Goal: Task Accomplishment & Management: Use online tool/utility

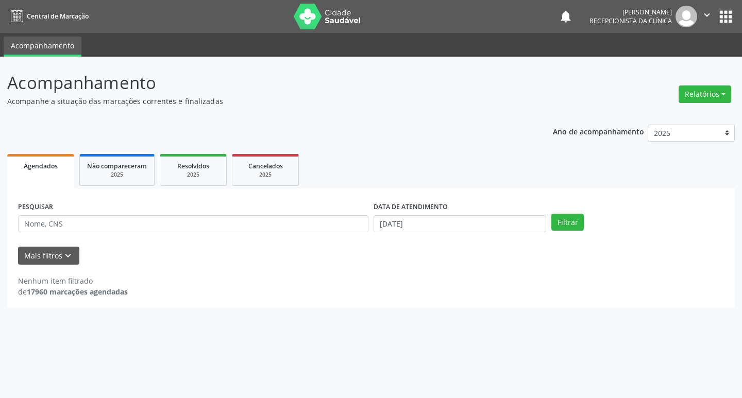
click at [216, 220] on input "text" at bounding box center [193, 224] width 351 height 18
click at [559, 224] on button "Filtrar" at bounding box center [568, 223] width 32 height 18
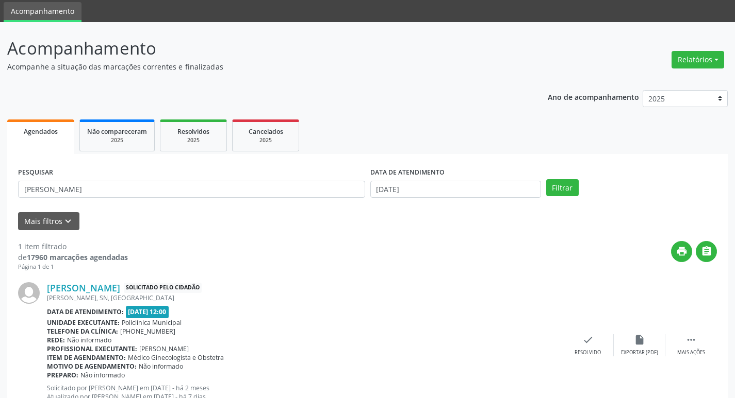
scroll to position [74, 0]
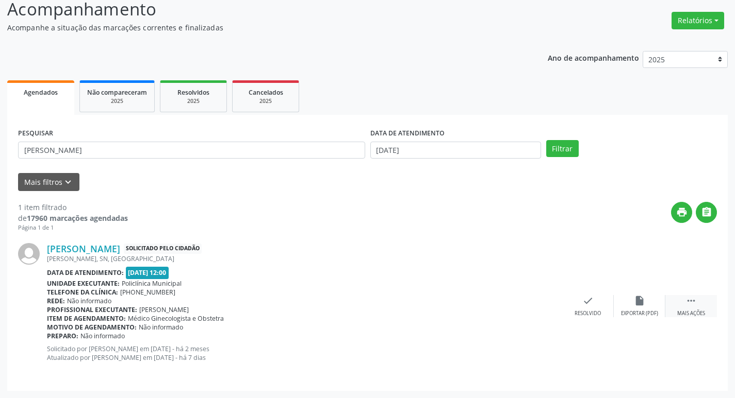
click at [676, 306] on div " Mais ações" at bounding box center [691, 306] width 52 height 22
click at [545, 312] on div "Imprimir" at bounding box center [535, 313] width 23 height 7
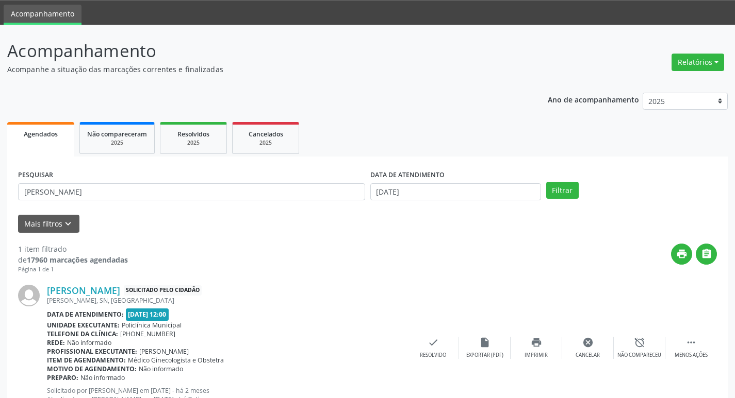
scroll to position [0, 0]
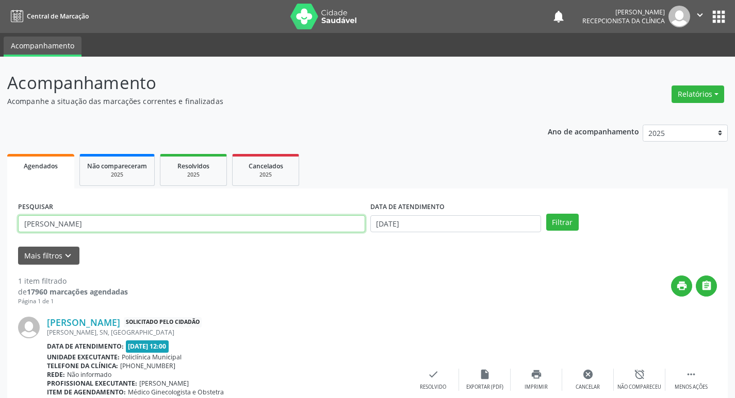
click at [146, 225] on input "[PERSON_NAME]" at bounding box center [191, 224] width 347 height 18
type input "r"
type input "eliene"
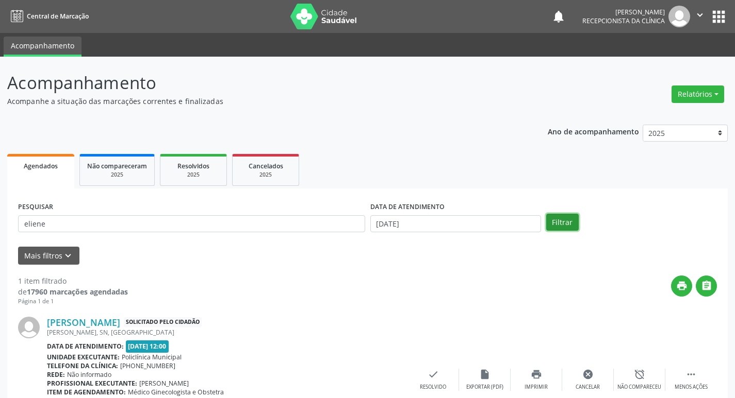
click at [563, 222] on button "Filtrar" at bounding box center [562, 223] width 32 height 18
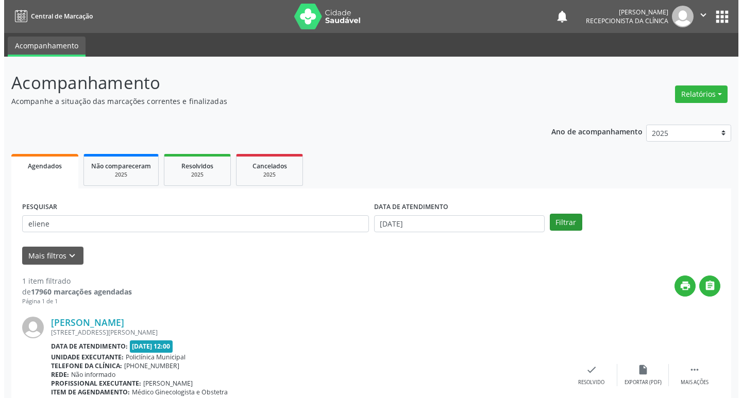
scroll to position [65, 0]
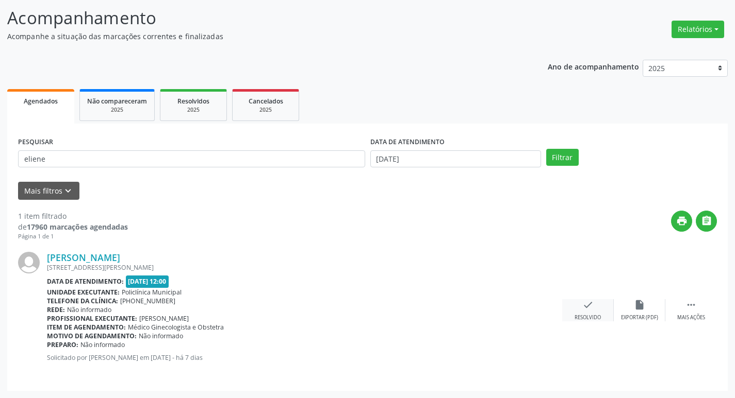
click at [585, 312] on div "check Resolvido" at bounding box center [588, 310] width 52 height 22
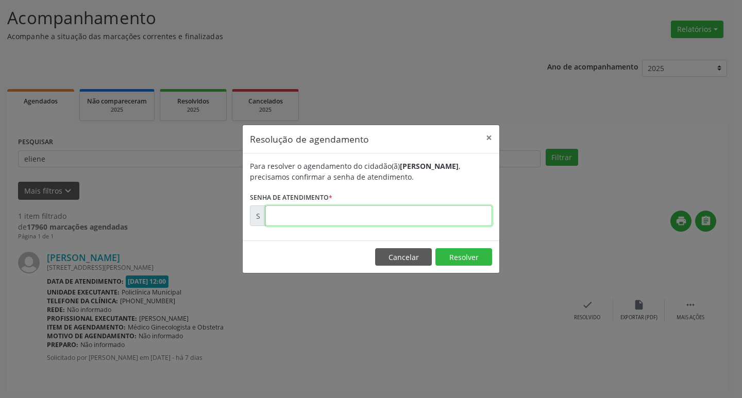
click at [357, 219] on input "text" at bounding box center [378, 216] width 227 height 21
click at [359, 216] on input "text" at bounding box center [378, 216] width 227 height 21
type input "00176189"
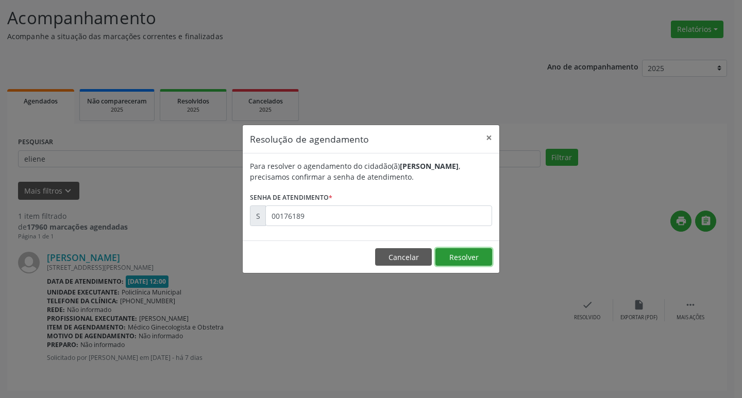
click at [453, 253] on button "Resolver" at bounding box center [464, 257] width 57 height 18
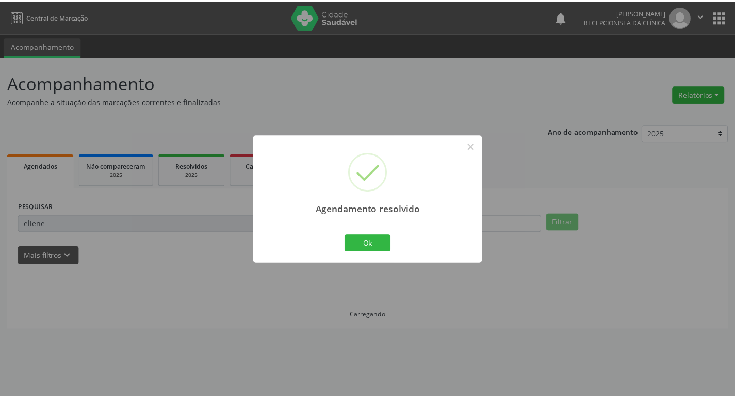
scroll to position [0, 0]
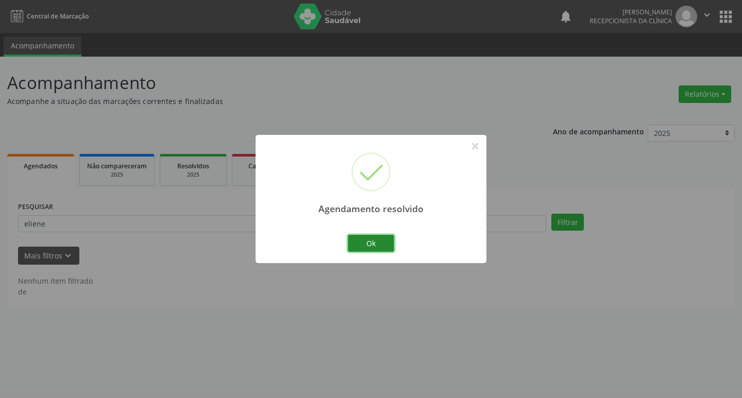
click at [386, 247] on button "Ok" at bounding box center [371, 244] width 46 height 18
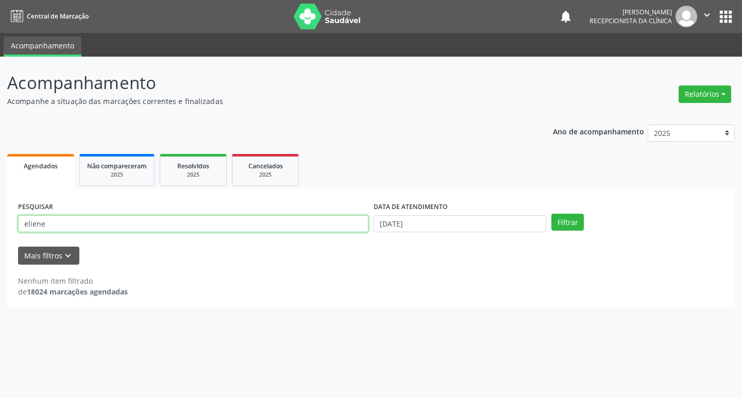
click at [71, 221] on input "eliene" at bounding box center [193, 224] width 351 height 18
type input "e"
type input "gessica"
click at [566, 227] on button "Filtrar" at bounding box center [568, 223] width 32 height 18
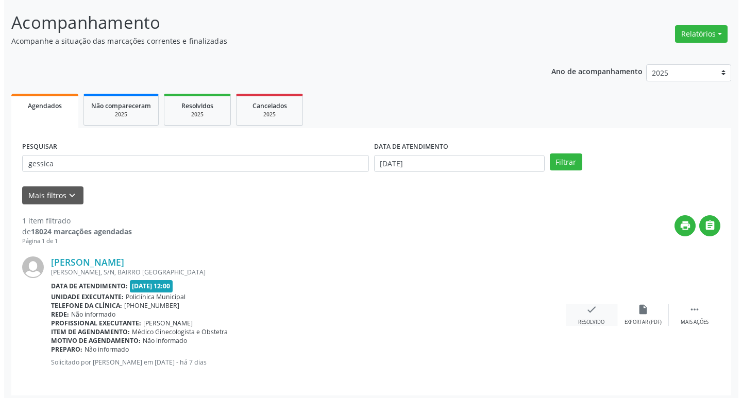
scroll to position [65, 0]
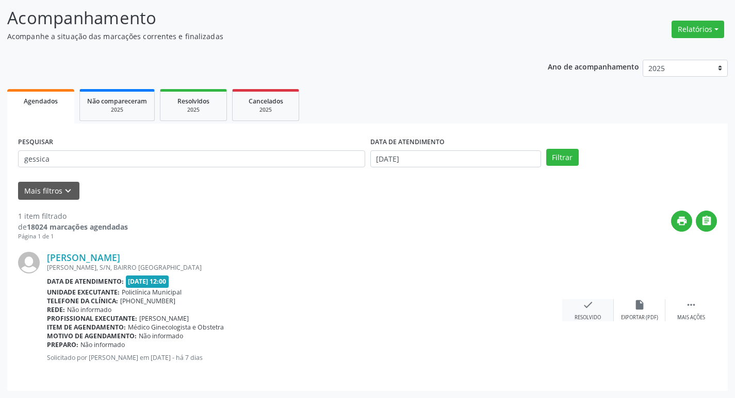
click at [590, 310] on icon "check" at bounding box center [587, 304] width 11 height 11
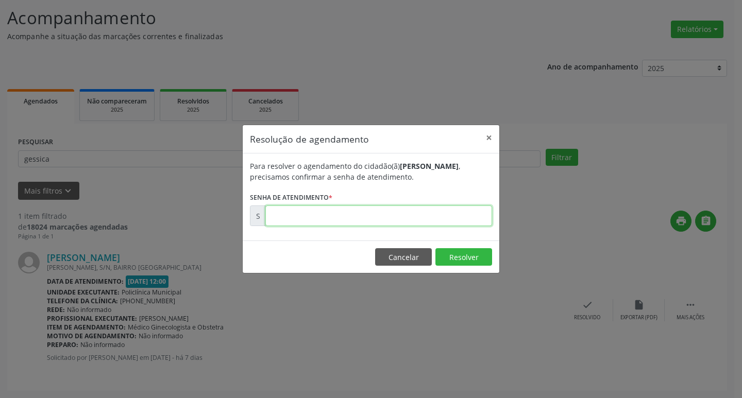
click at [396, 214] on input "text" at bounding box center [378, 216] width 227 height 21
type input "00176319"
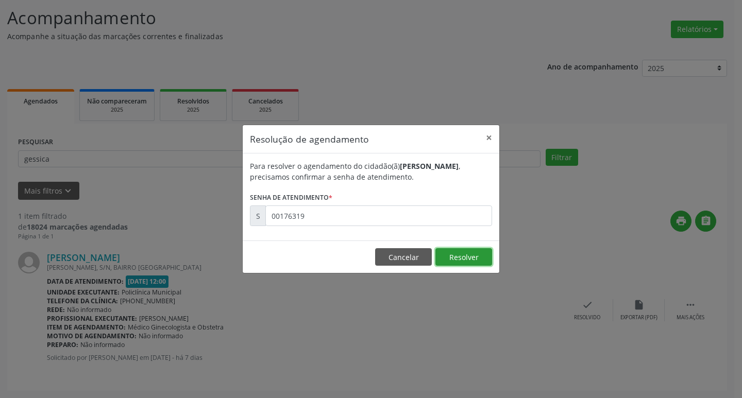
click at [489, 257] on button "Resolver" at bounding box center [464, 257] width 57 height 18
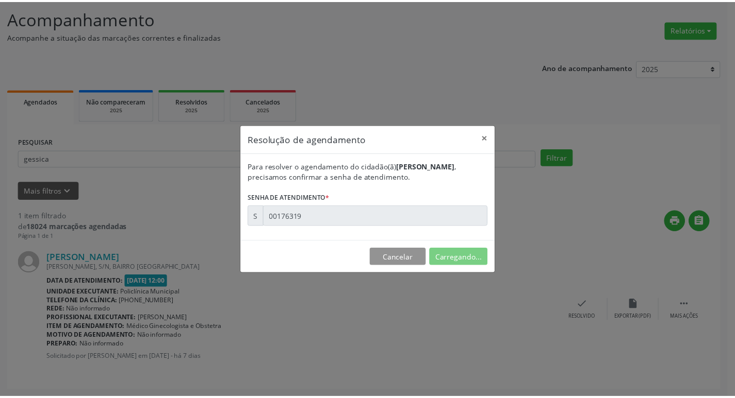
scroll to position [0, 0]
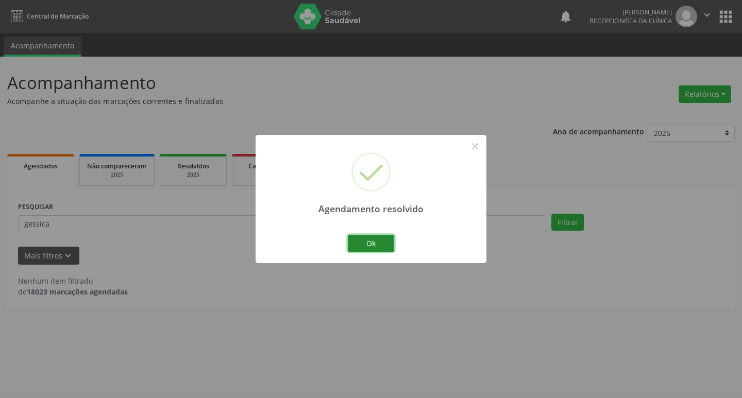
click at [388, 245] on button "Ok" at bounding box center [371, 244] width 46 height 18
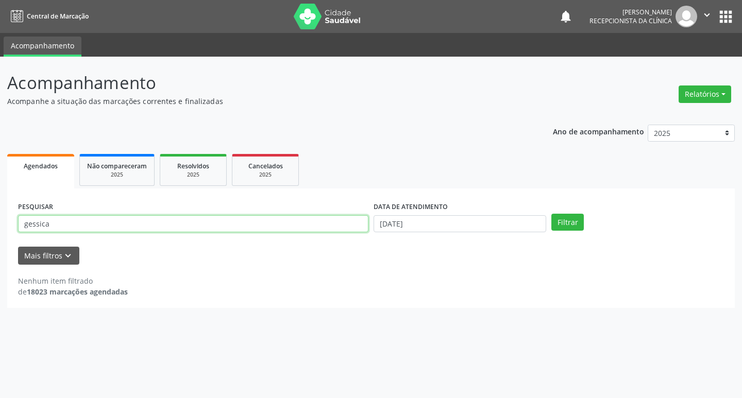
drag, startPoint x: 64, startPoint y: 226, endPoint x: 72, endPoint y: 223, distance: 8.3
click at [70, 223] on input "gessica" at bounding box center [193, 224] width 351 height 18
type input "g"
type input "marilene"
click at [554, 220] on button "Filtrar" at bounding box center [568, 223] width 32 height 18
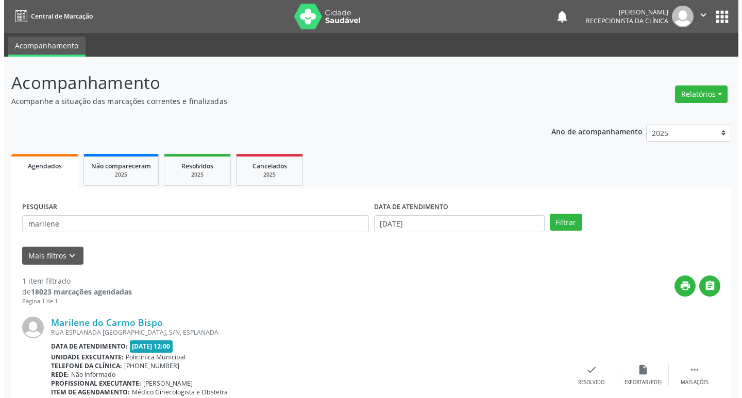
scroll to position [65, 0]
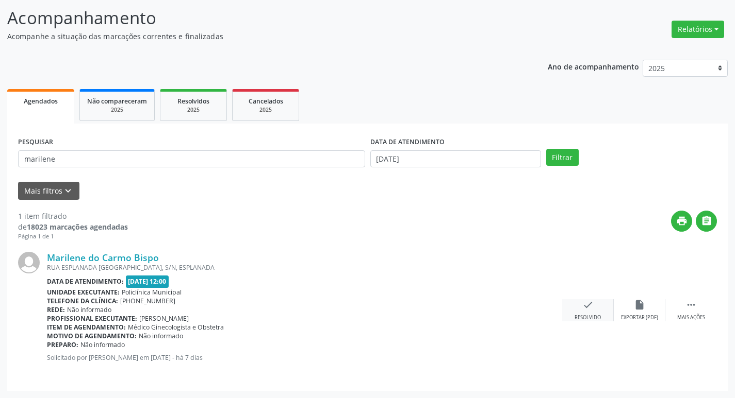
click at [582, 312] on div "check Resolvido" at bounding box center [588, 310] width 52 height 22
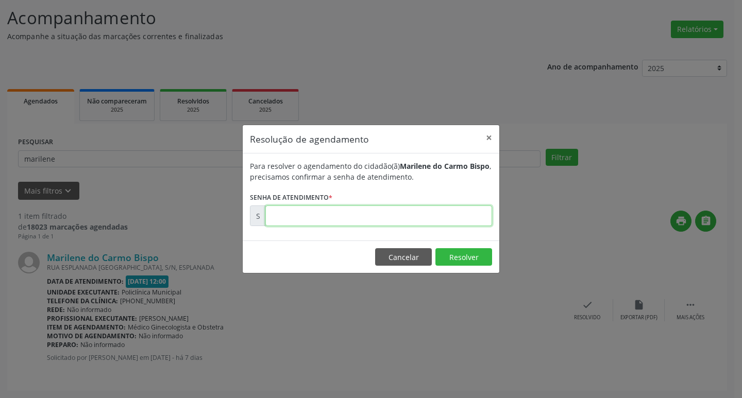
click at [402, 218] on input "text" at bounding box center [378, 216] width 227 height 21
type input "00176236"
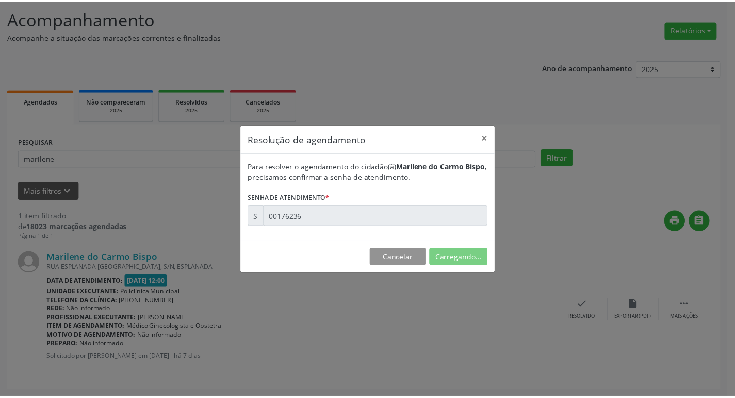
scroll to position [0, 0]
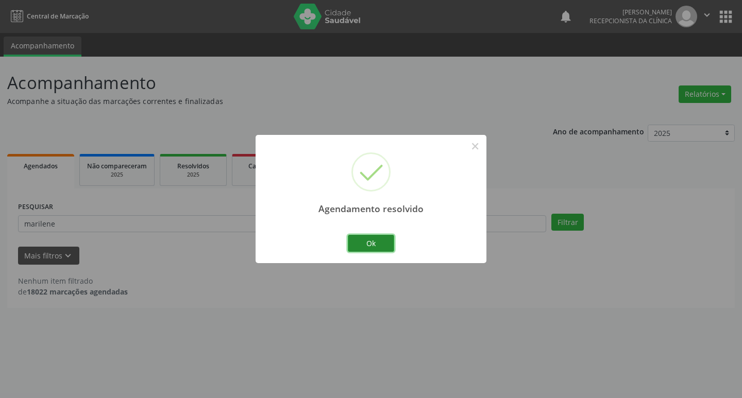
click at [383, 241] on button "Ok" at bounding box center [371, 244] width 46 height 18
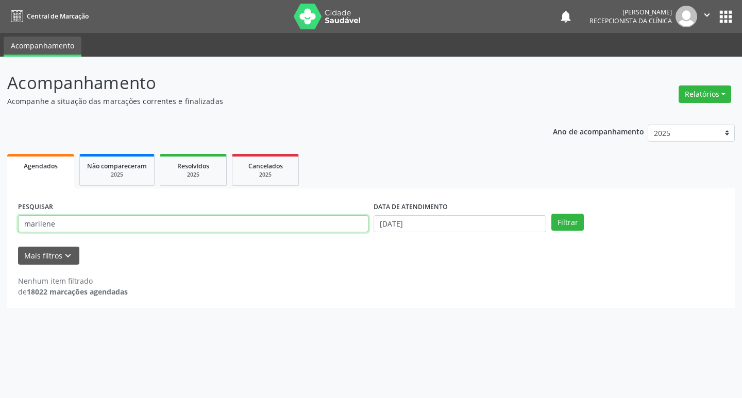
click at [110, 224] on input "marilene" at bounding box center [193, 224] width 351 height 18
type input "m"
type input "ernestina"
click at [568, 229] on button "Filtrar" at bounding box center [568, 223] width 32 height 18
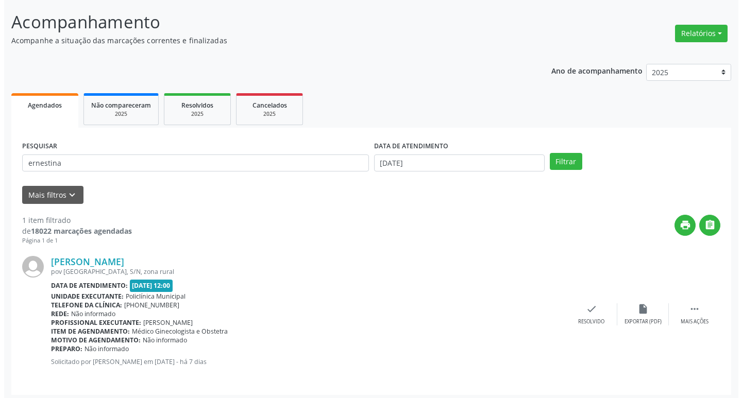
scroll to position [65, 0]
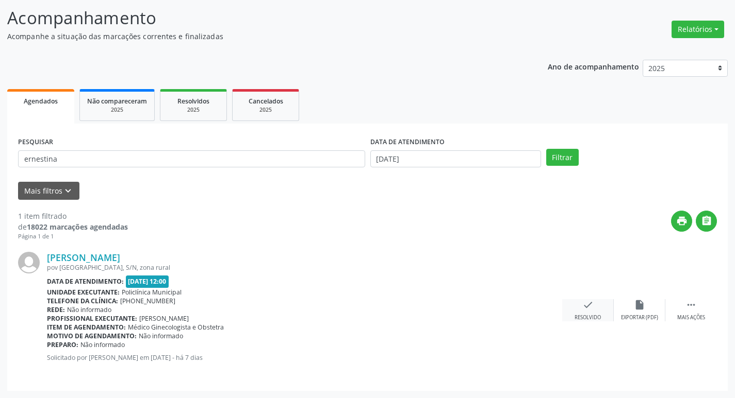
click at [587, 310] on icon "check" at bounding box center [587, 304] width 11 height 11
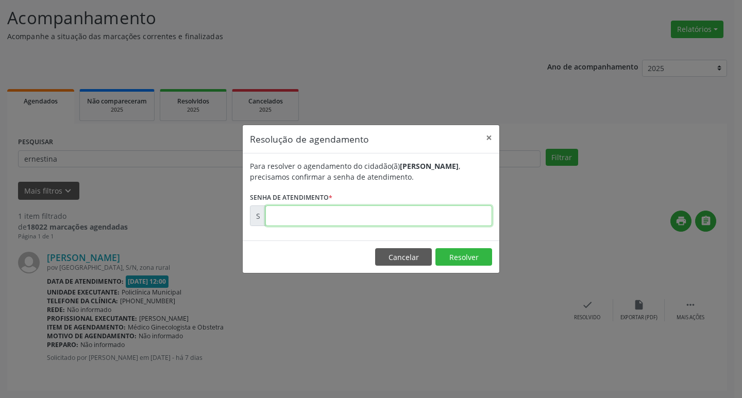
click at [393, 213] on input "text" at bounding box center [378, 216] width 227 height 21
type input "00176195"
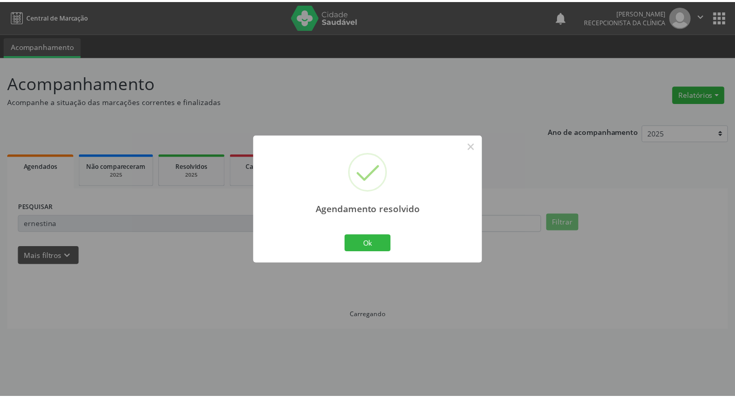
scroll to position [0, 0]
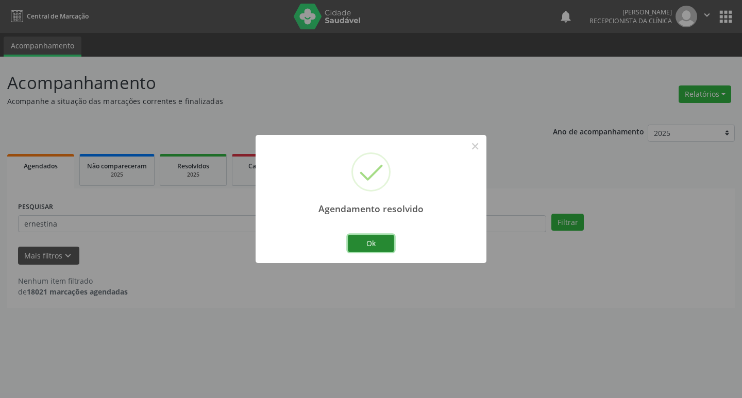
click at [363, 242] on button "Ok" at bounding box center [371, 244] width 46 height 18
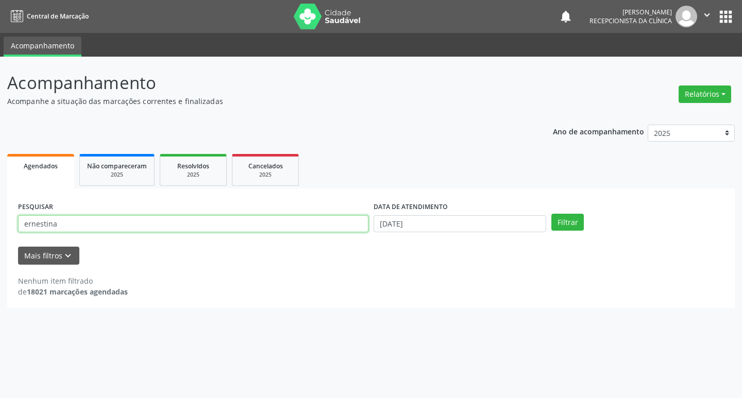
drag, startPoint x: 91, startPoint y: 227, endPoint x: 96, endPoint y: 230, distance: 6.2
click at [95, 229] on input "ernestina" at bounding box center [193, 224] width 351 height 18
type input "e"
type input "jaqueline"
click at [573, 227] on button "Filtrar" at bounding box center [568, 223] width 32 height 18
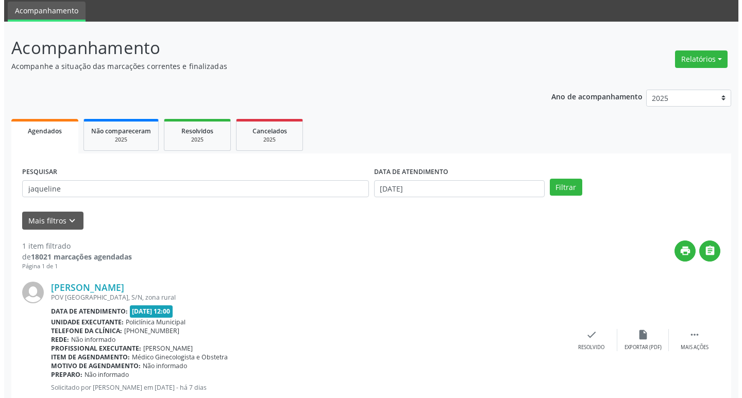
scroll to position [65, 0]
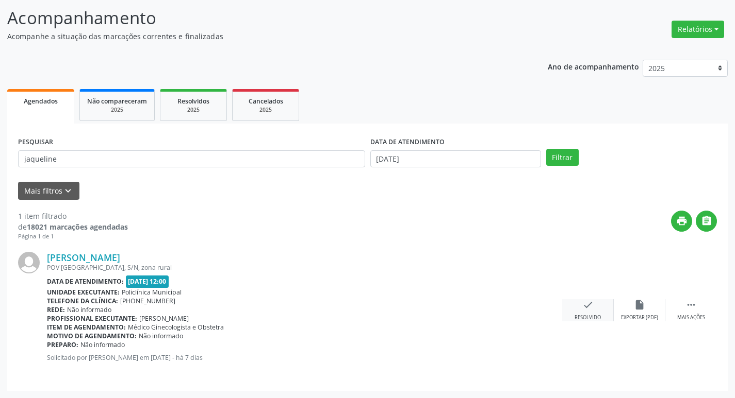
click at [588, 309] on icon "check" at bounding box center [587, 304] width 11 height 11
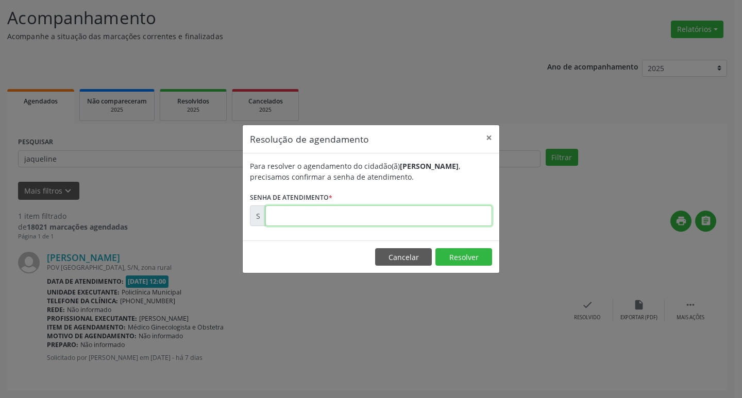
click at [382, 213] on input "text" at bounding box center [378, 216] width 227 height 21
type input "00176312"
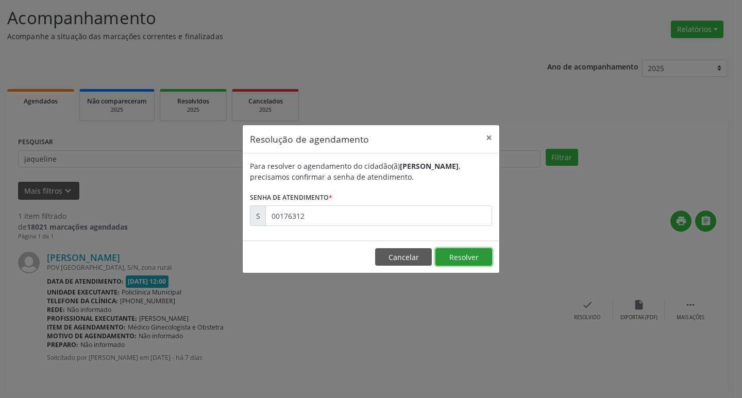
click at [448, 256] on button "Resolver" at bounding box center [464, 257] width 57 height 18
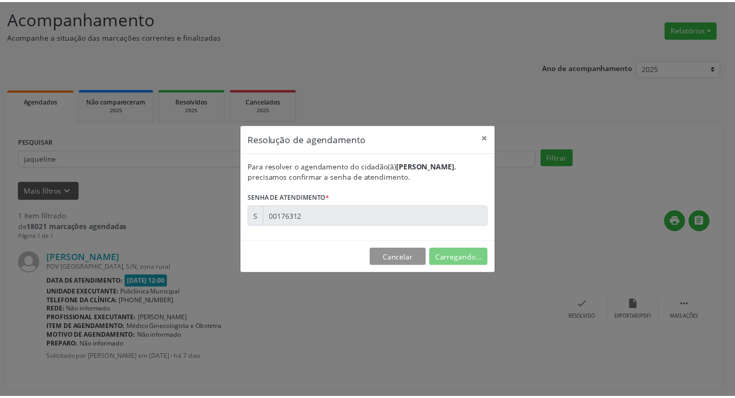
scroll to position [0, 0]
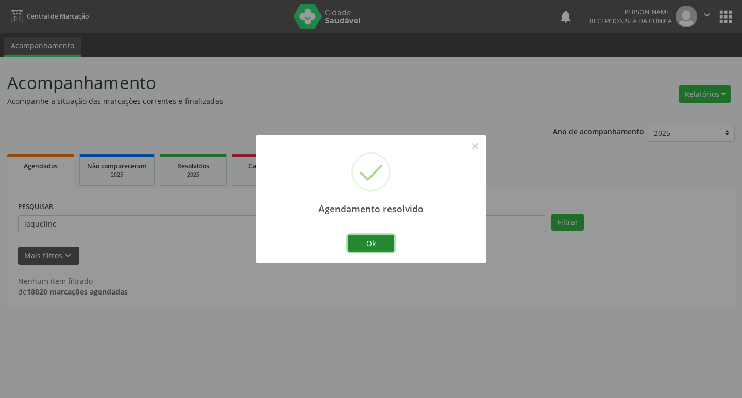
click at [390, 246] on button "Ok" at bounding box center [371, 244] width 46 height 18
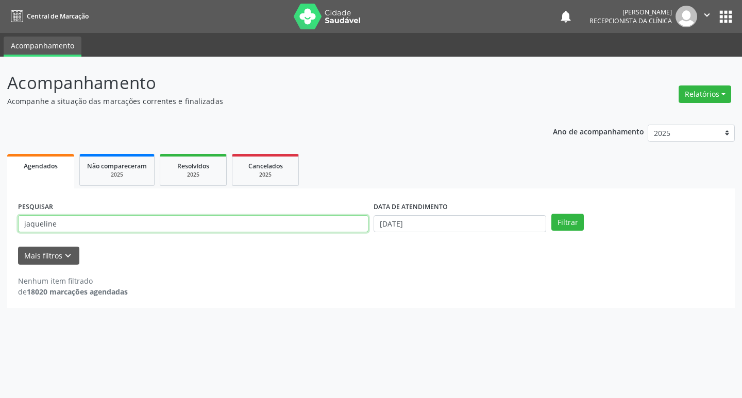
click at [69, 223] on input "jaqueline" at bounding box center [193, 224] width 351 height 18
type input "j"
type input "raimunda"
click at [555, 225] on button "Filtrar" at bounding box center [568, 223] width 32 height 18
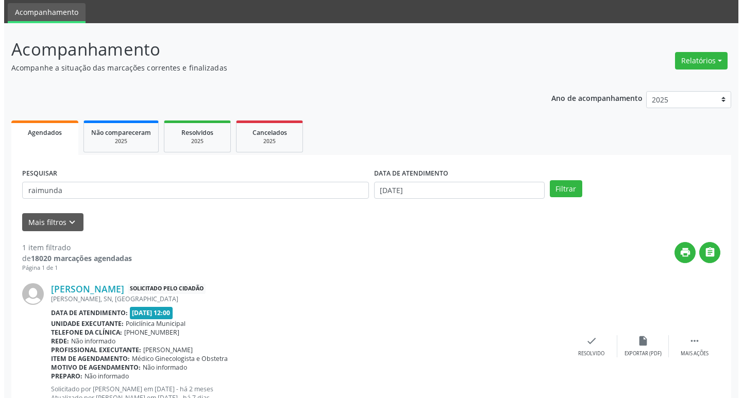
scroll to position [74, 0]
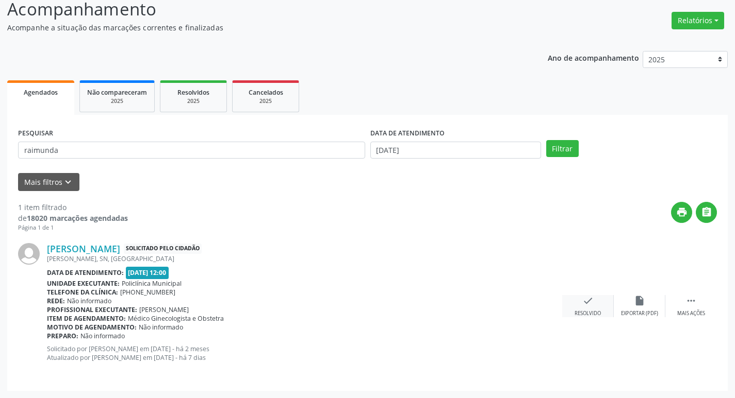
click at [597, 308] on div "check Resolvido" at bounding box center [588, 306] width 52 height 22
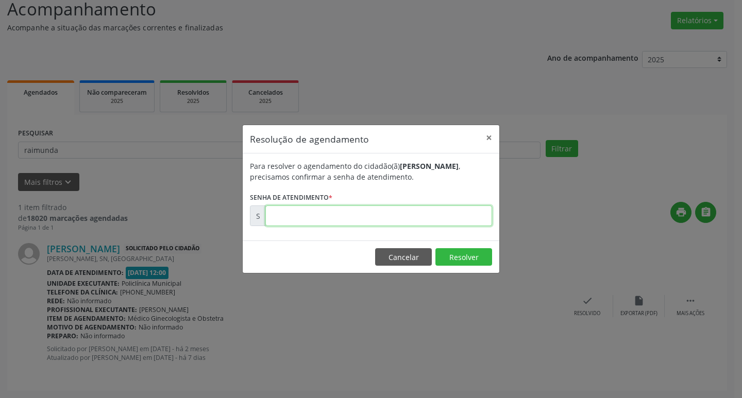
drag, startPoint x: 377, startPoint y: 213, endPoint x: 399, endPoint y: 208, distance: 22.6
click at [385, 213] on input "text" at bounding box center [378, 216] width 227 height 21
type input "00167792"
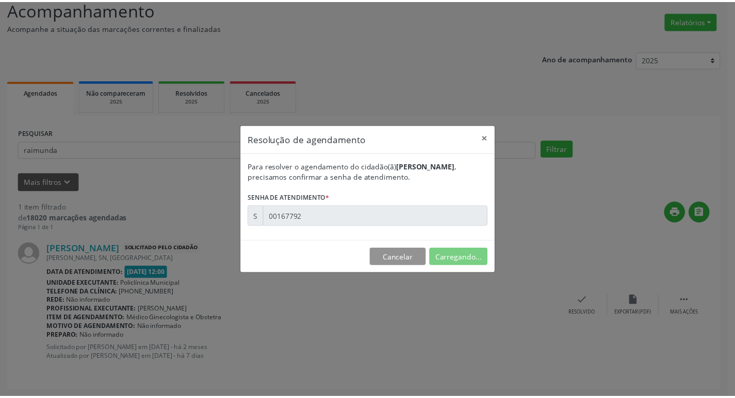
scroll to position [0, 0]
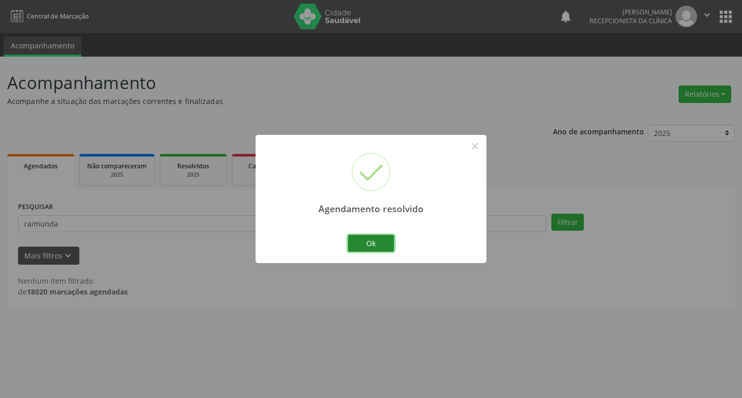
click at [375, 244] on button "Ok" at bounding box center [371, 244] width 46 height 18
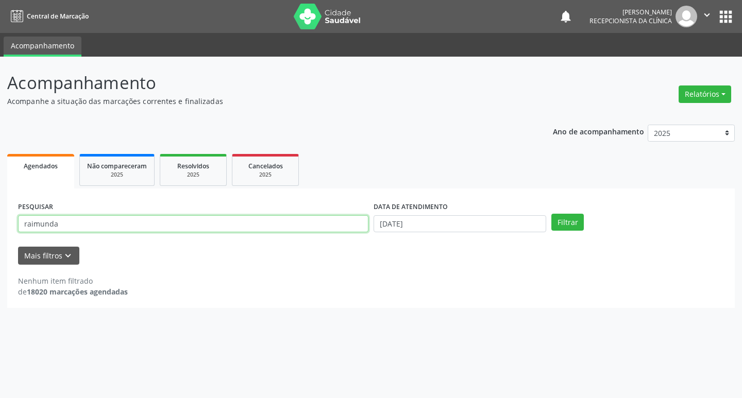
click at [73, 227] on input "raimunda" at bounding box center [193, 224] width 351 height 18
type input "r"
type input "josenice"
click at [578, 221] on button "Filtrar" at bounding box center [568, 223] width 32 height 18
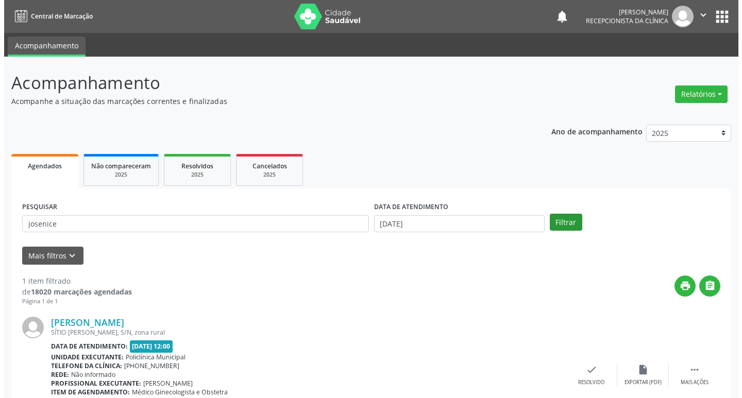
scroll to position [65, 0]
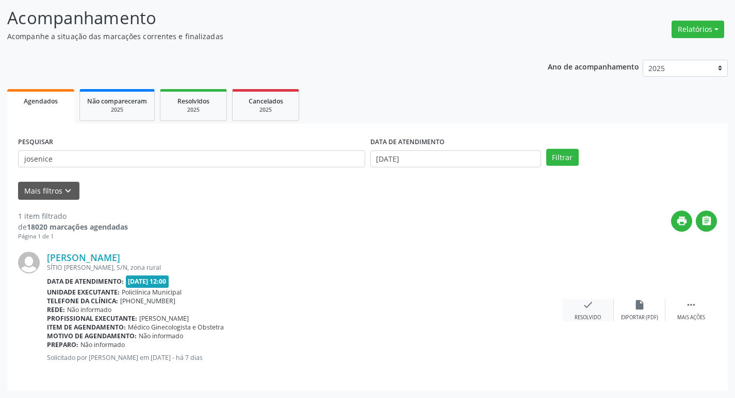
click at [594, 307] on div "check Resolvido" at bounding box center [588, 310] width 52 height 22
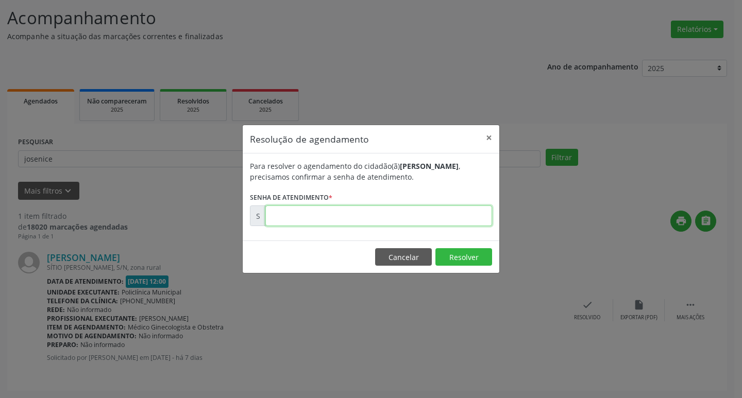
click at [416, 211] on input "text" at bounding box center [378, 216] width 227 height 21
click at [413, 216] on input "text" at bounding box center [378, 216] width 227 height 21
type input "00176281"
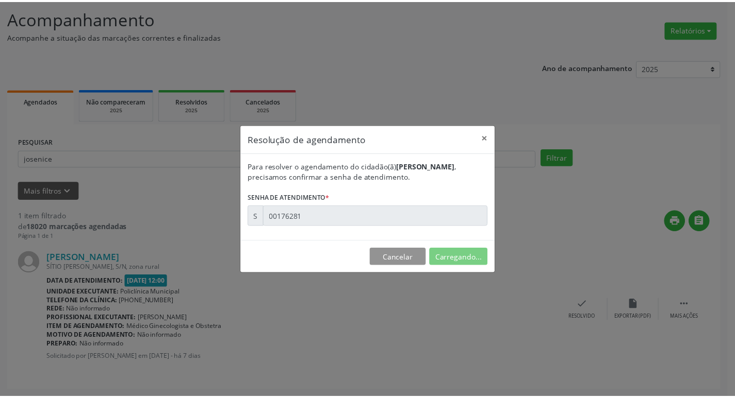
scroll to position [0, 0]
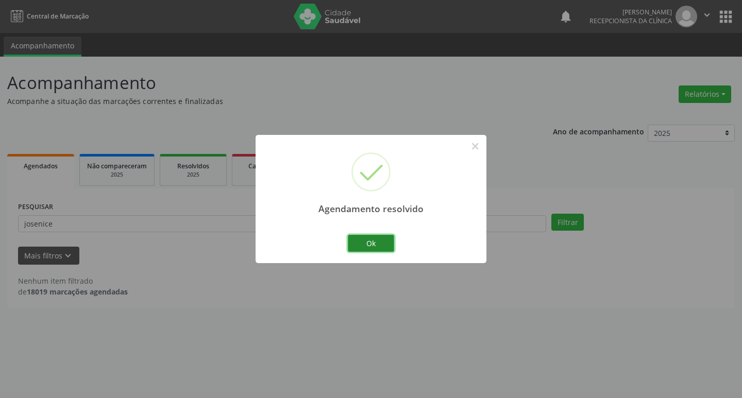
click at [393, 241] on button "Ok" at bounding box center [371, 244] width 46 height 18
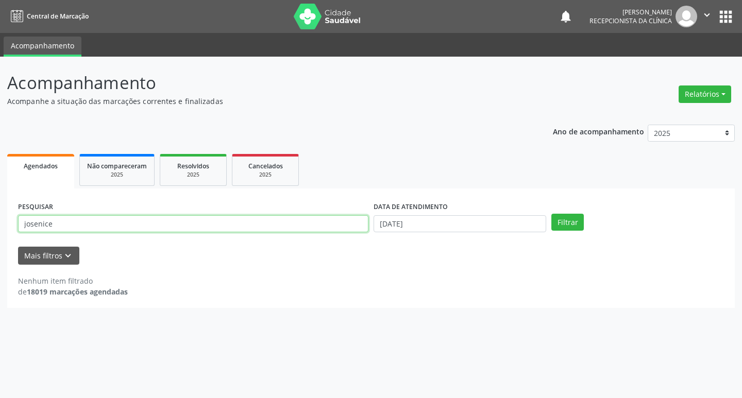
click at [51, 221] on input "josenice" at bounding box center [193, 224] width 351 height 18
type input "j"
click at [98, 225] on input "[PERSON_NAME]" at bounding box center [193, 224] width 351 height 18
type input "[PERSON_NAME]"
click at [552, 214] on button "Filtrar" at bounding box center [568, 223] width 32 height 18
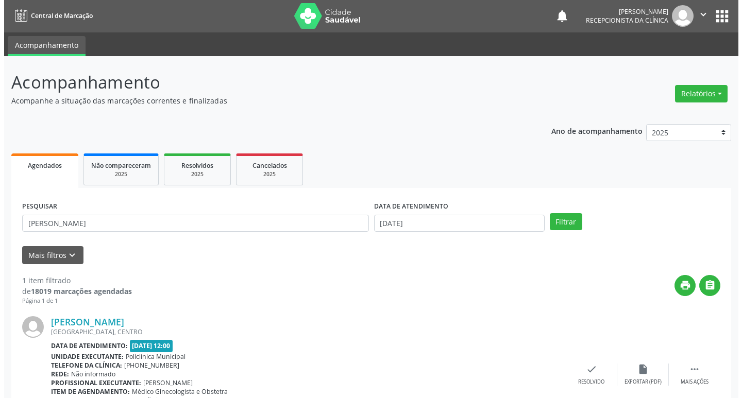
scroll to position [13, 0]
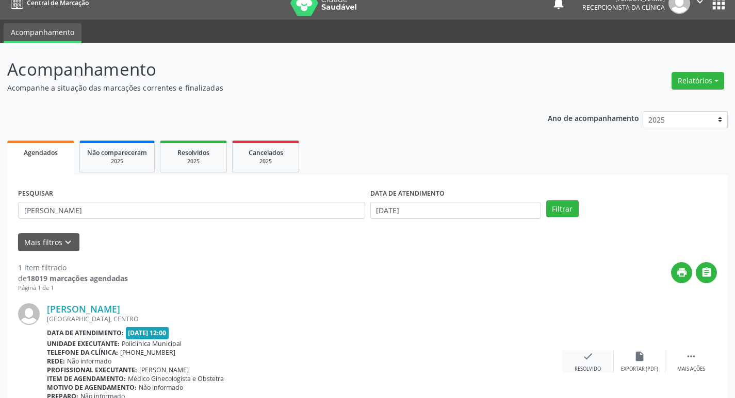
click at [592, 362] on icon "check" at bounding box center [587, 356] width 11 height 11
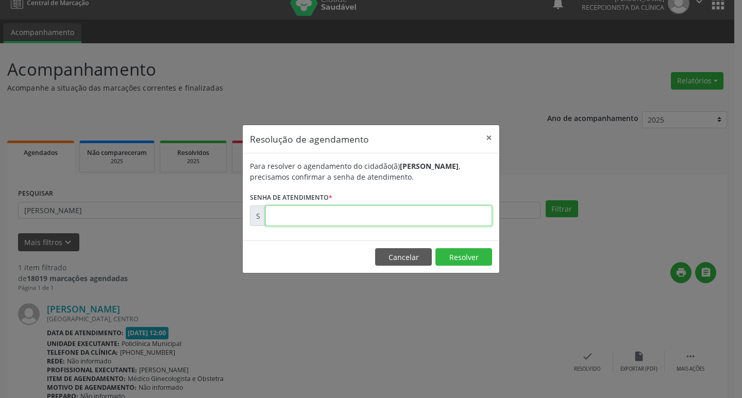
click at [345, 215] on input "text" at bounding box center [378, 216] width 227 height 21
type input "00176211"
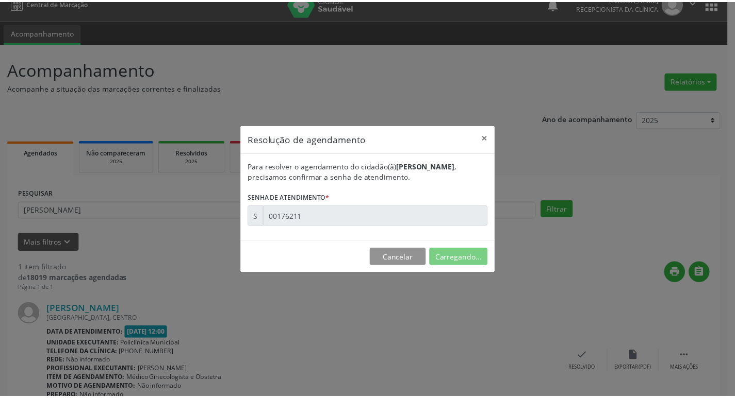
scroll to position [0, 0]
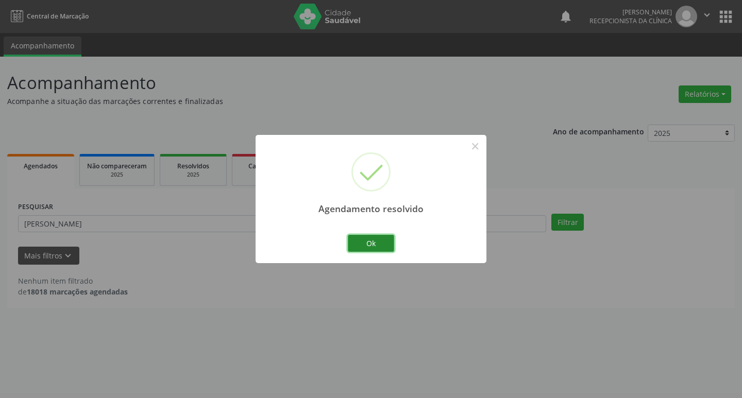
click at [374, 243] on button "Ok" at bounding box center [371, 244] width 46 height 18
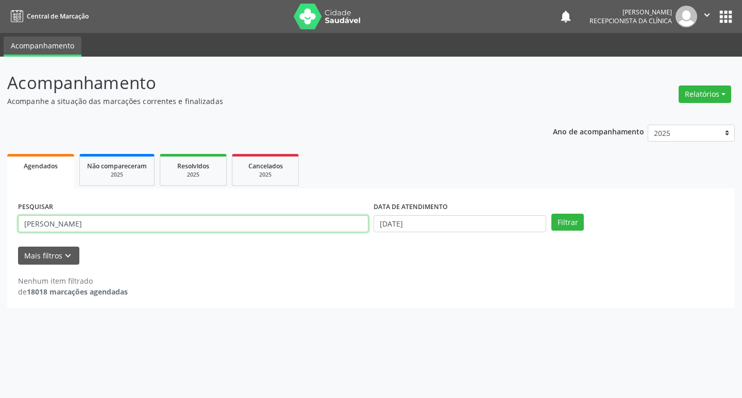
click at [106, 227] on input "[PERSON_NAME]" at bounding box center [193, 224] width 351 height 18
type input "m"
type input "[PERSON_NAME]"
click at [552, 214] on button "Filtrar" at bounding box center [568, 223] width 32 height 18
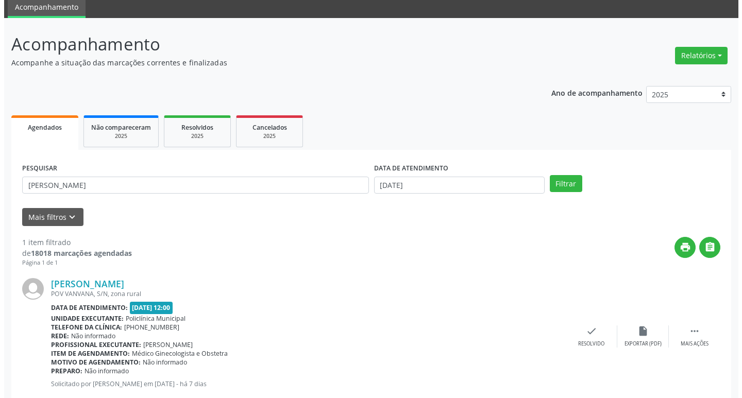
scroll to position [65, 0]
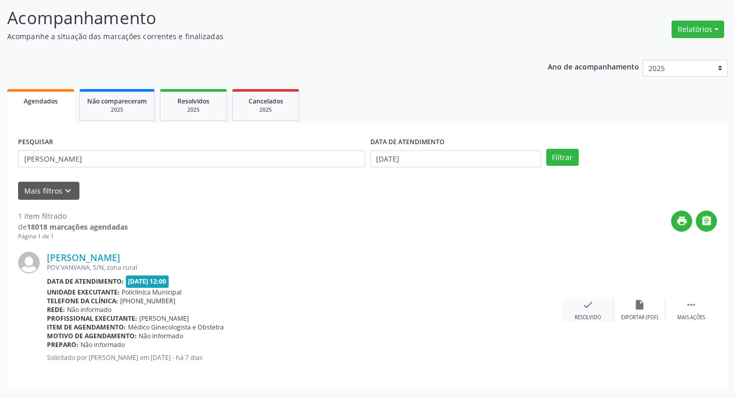
click at [589, 314] on div "Resolvido" at bounding box center [587, 317] width 26 height 7
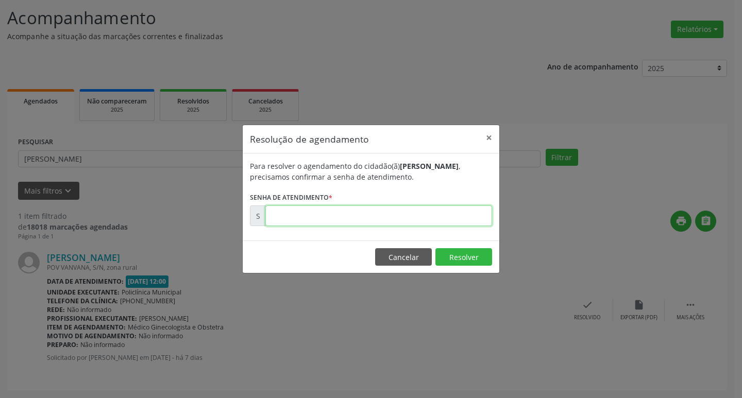
click at [472, 215] on input "text" at bounding box center [378, 216] width 227 height 21
type input "00176246"
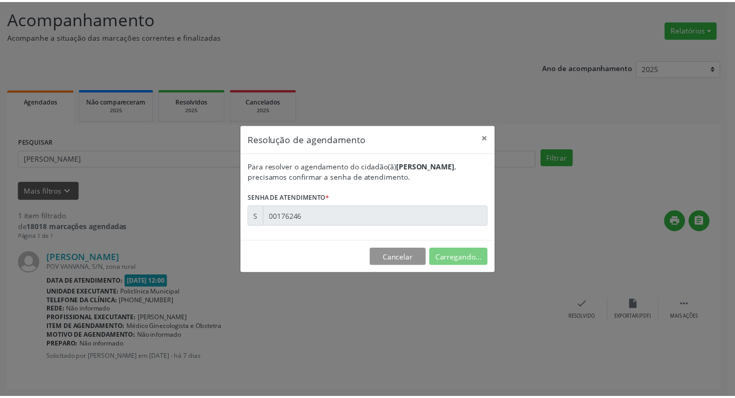
scroll to position [0, 0]
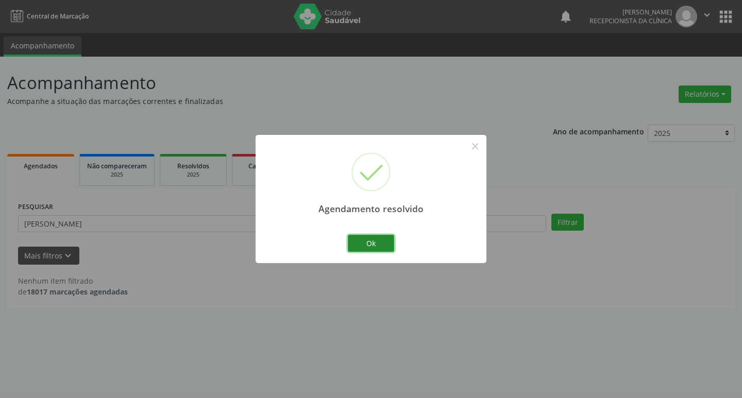
click at [389, 245] on button "Ok" at bounding box center [371, 244] width 46 height 18
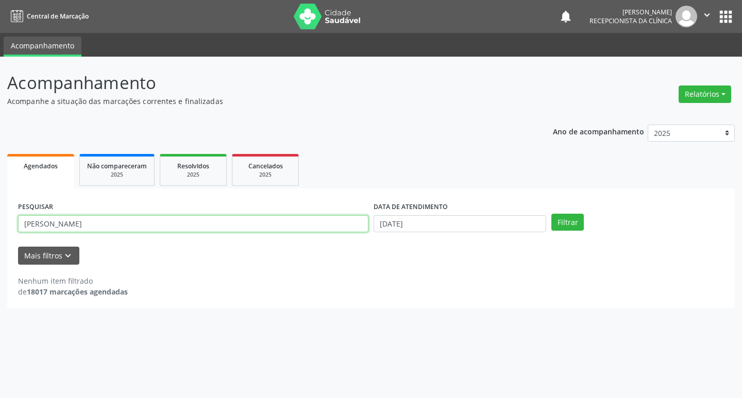
click at [60, 226] on input "[PERSON_NAME]" at bounding box center [193, 224] width 351 height 18
type input "l"
type input "creusa"
click at [552, 214] on button "Filtrar" at bounding box center [568, 223] width 32 height 18
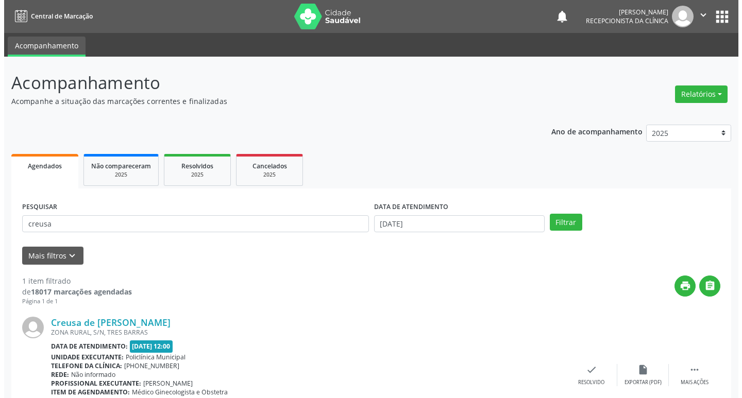
scroll to position [65, 0]
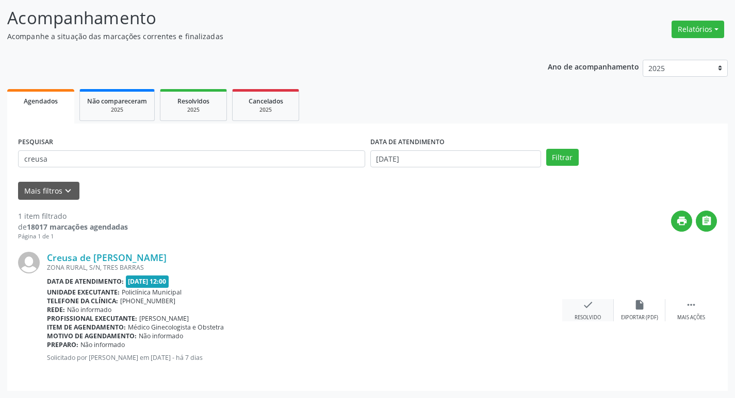
click at [581, 312] on div "check Resolvido" at bounding box center [588, 310] width 52 height 22
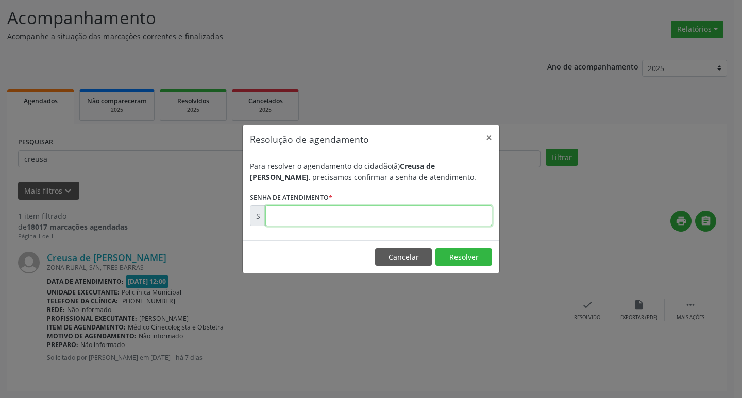
click at [353, 213] on input "text" at bounding box center [378, 216] width 227 height 21
type input "00176287"
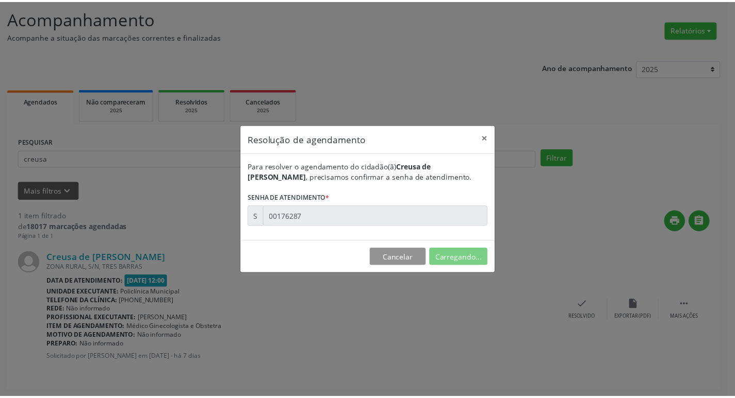
scroll to position [0, 0]
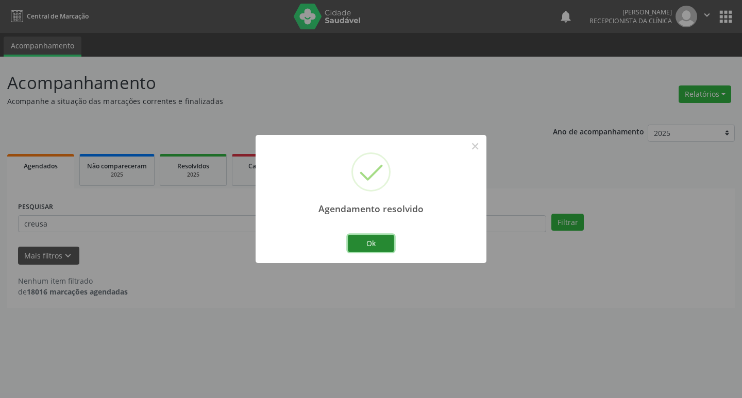
click at [356, 241] on button "Ok" at bounding box center [371, 244] width 46 height 18
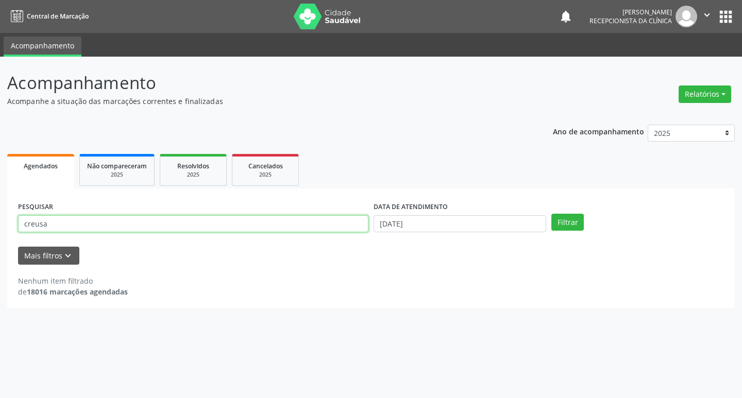
click at [79, 228] on input "creusa" at bounding box center [193, 224] width 351 height 18
type input "c"
type input "kedma"
click at [570, 226] on button "Filtrar" at bounding box center [568, 223] width 32 height 18
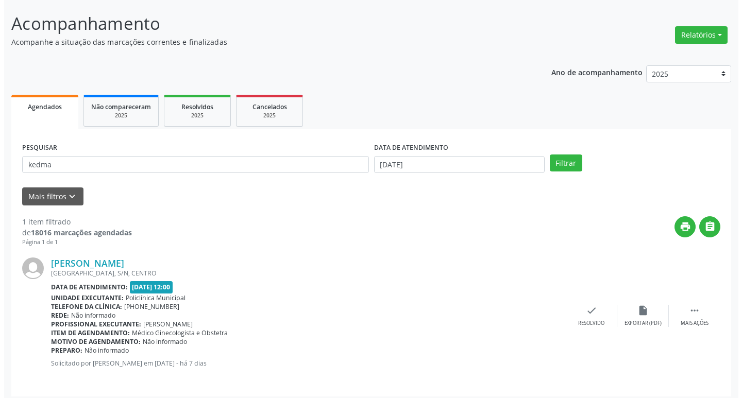
scroll to position [65, 0]
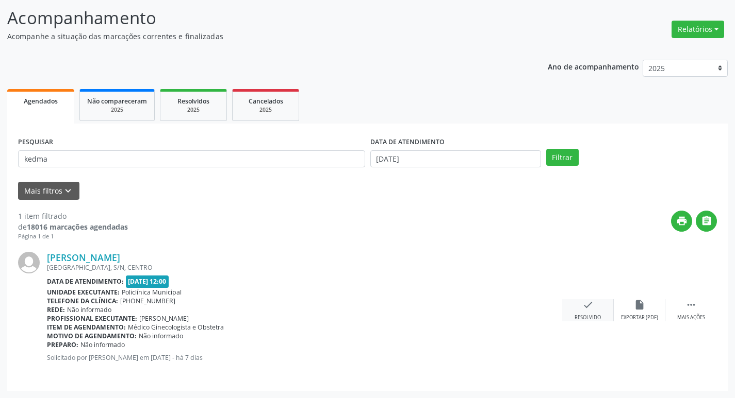
click at [589, 304] on icon "check" at bounding box center [587, 304] width 11 height 11
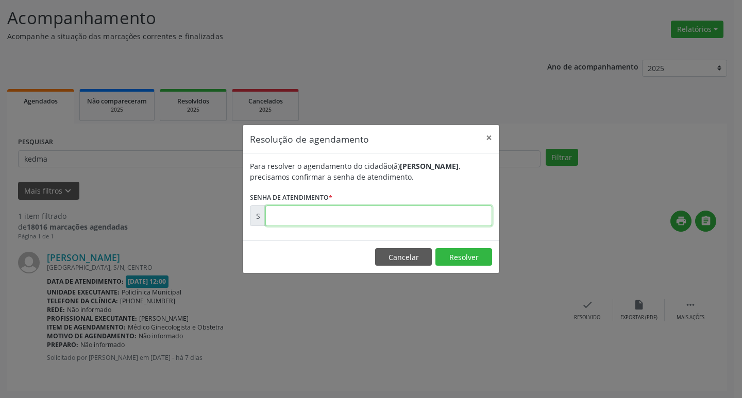
click at [454, 213] on input "text" at bounding box center [378, 216] width 227 height 21
type input "00176301"
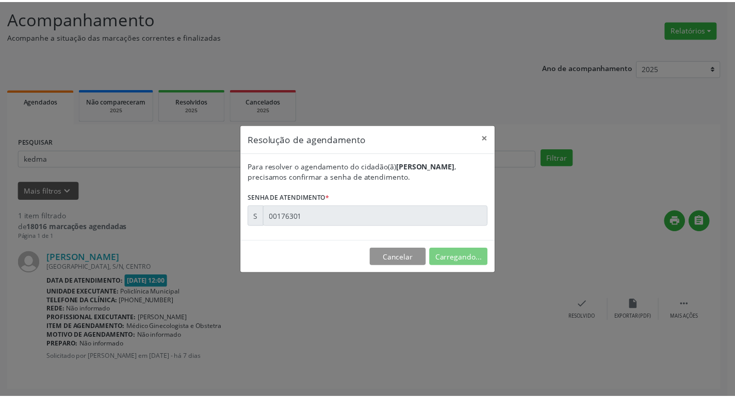
scroll to position [0, 0]
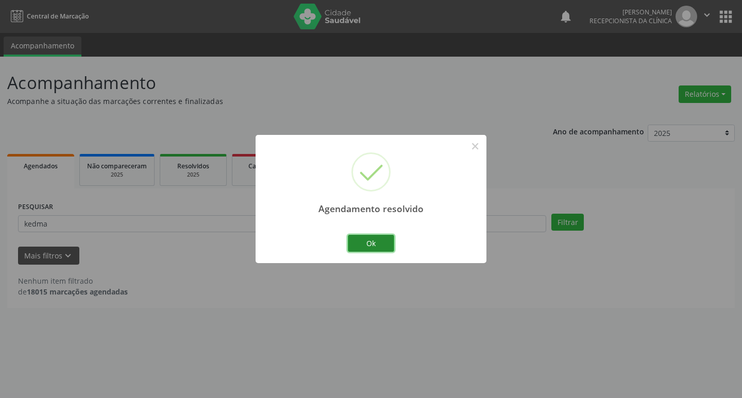
click at [359, 243] on button "Ok" at bounding box center [371, 244] width 46 height 18
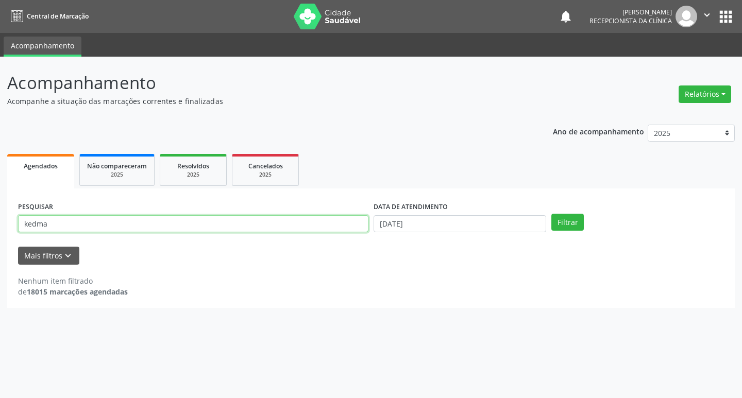
click at [93, 225] on input "kedma" at bounding box center [193, 224] width 351 height 18
type input "k"
type input "andreuma"
click at [578, 225] on button "Filtrar" at bounding box center [568, 223] width 32 height 18
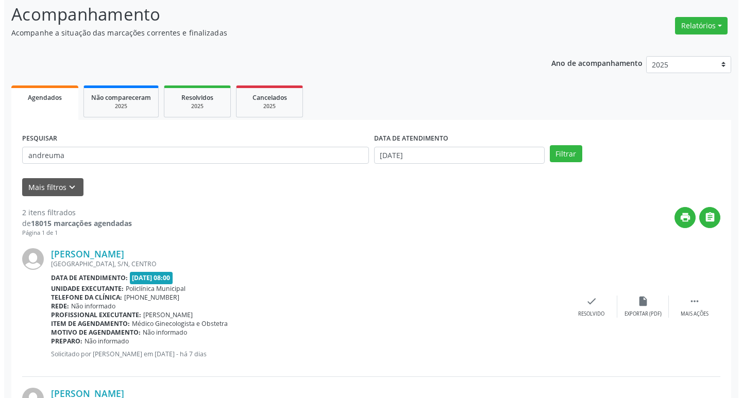
scroll to position [205, 0]
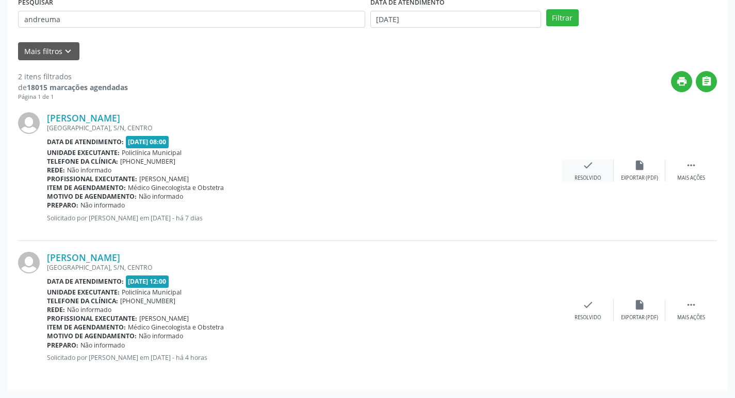
click at [587, 178] on div "Resolvido" at bounding box center [587, 178] width 26 height 7
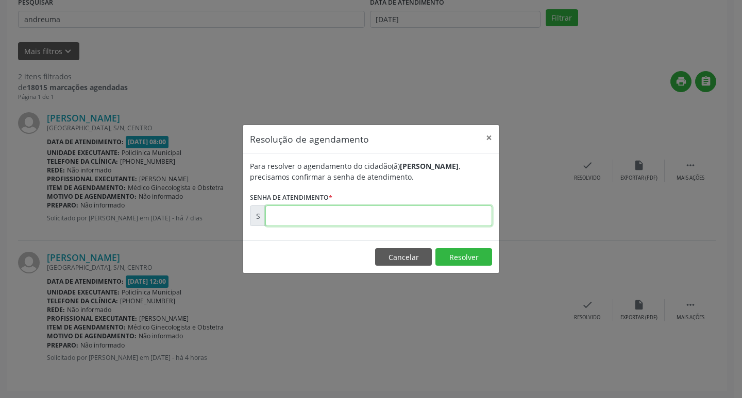
click at [401, 211] on input "text" at bounding box center [378, 216] width 227 height 21
type input "00177570"
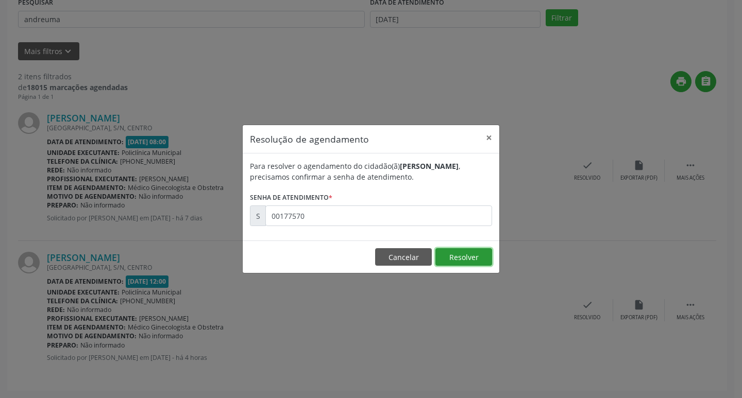
click at [473, 258] on button "Resolver" at bounding box center [464, 257] width 57 height 18
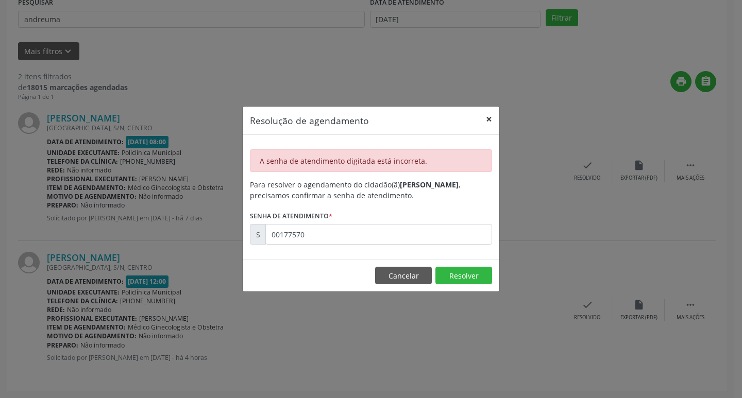
click at [484, 113] on button "×" at bounding box center [489, 119] width 21 height 25
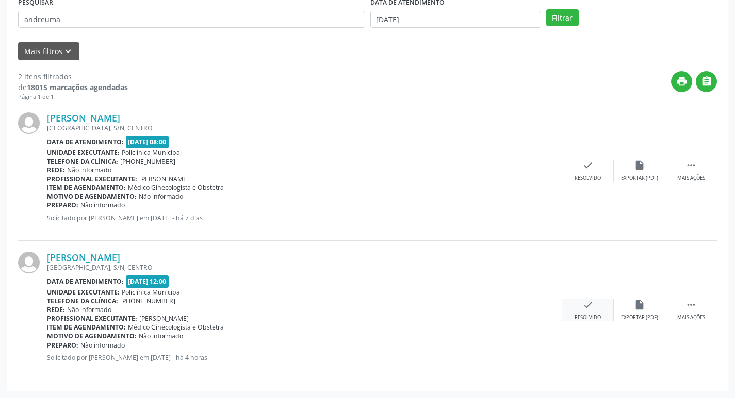
click at [590, 305] on icon "check" at bounding box center [587, 304] width 11 height 11
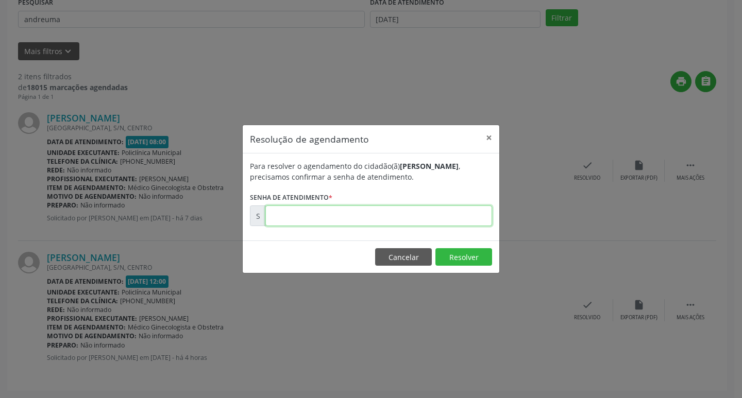
click at [448, 216] on input "text" at bounding box center [378, 216] width 227 height 21
type input "00177570"
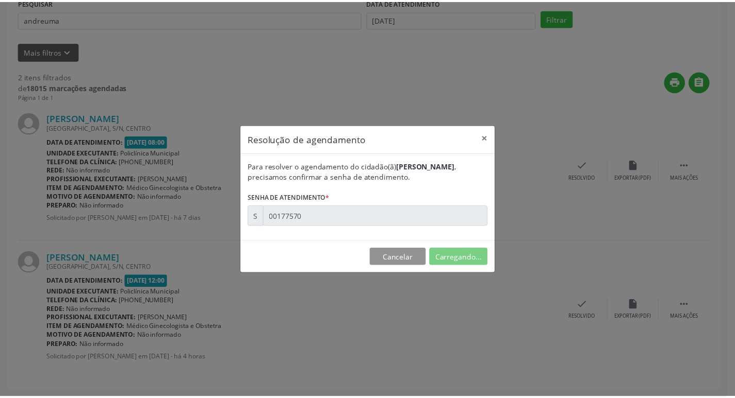
scroll to position [0, 0]
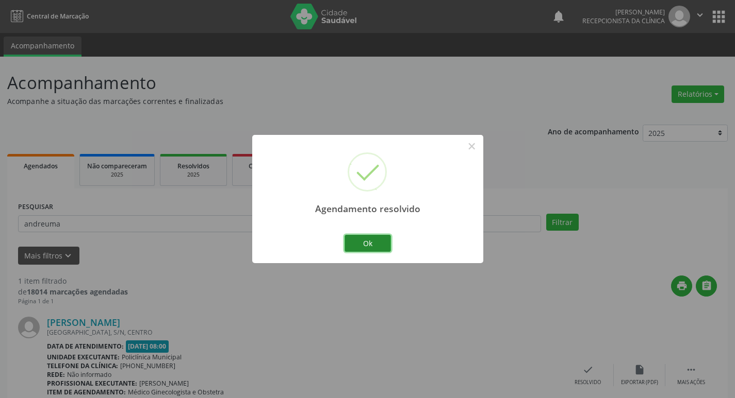
click at [389, 243] on button "Ok" at bounding box center [367, 244] width 46 height 18
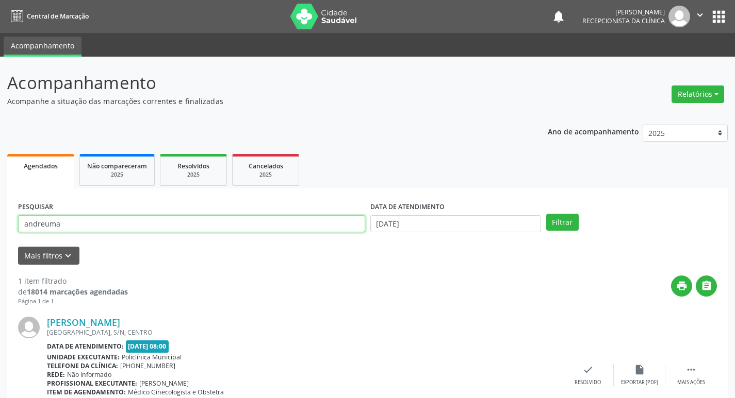
click at [82, 223] on input "andreuma" at bounding box center [191, 224] width 347 height 18
type input "a"
type input "[DEMOGRAPHIC_DATA]"
click at [546, 214] on button "Filtrar" at bounding box center [562, 223] width 32 height 18
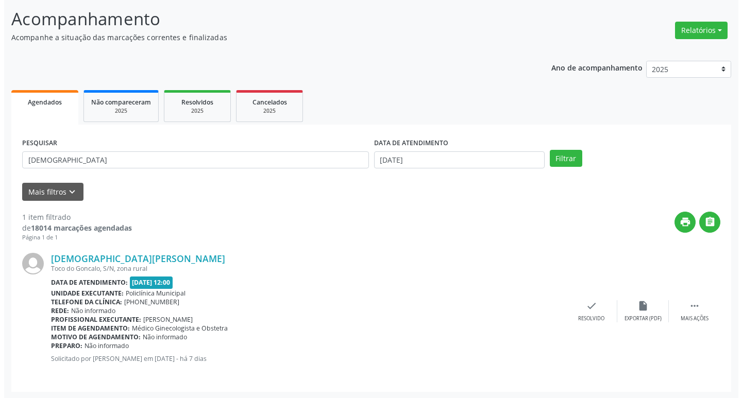
scroll to position [65, 0]
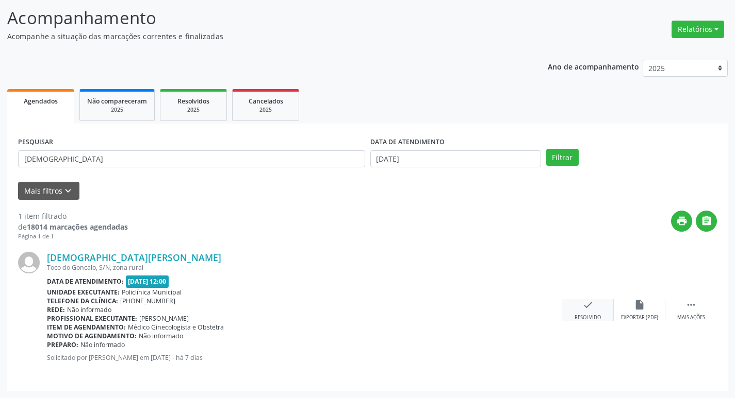
click at [582, 310] on icon "check" at bounding box center [587, 304] width 11 height 11
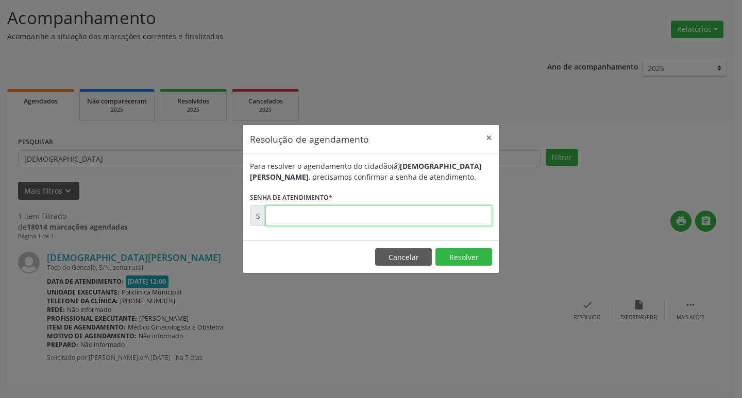
click at [444, 222] on input "text" at bounding box center [378, 216] width 227 height 21
type input "00176228"
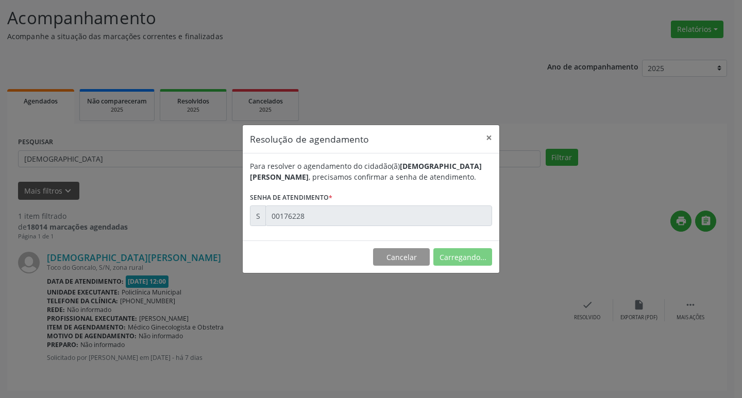
scroll to position [0, 0]
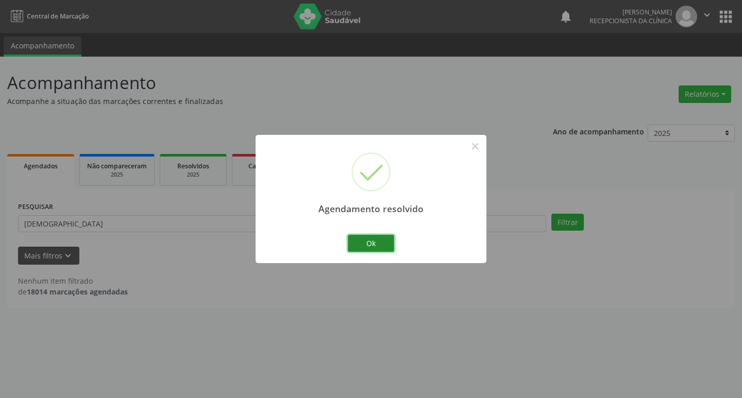
click at [385, 248] on button "Ok" at bounding box center [371, 244] width 46 height 18
